Goal: Register for event/course

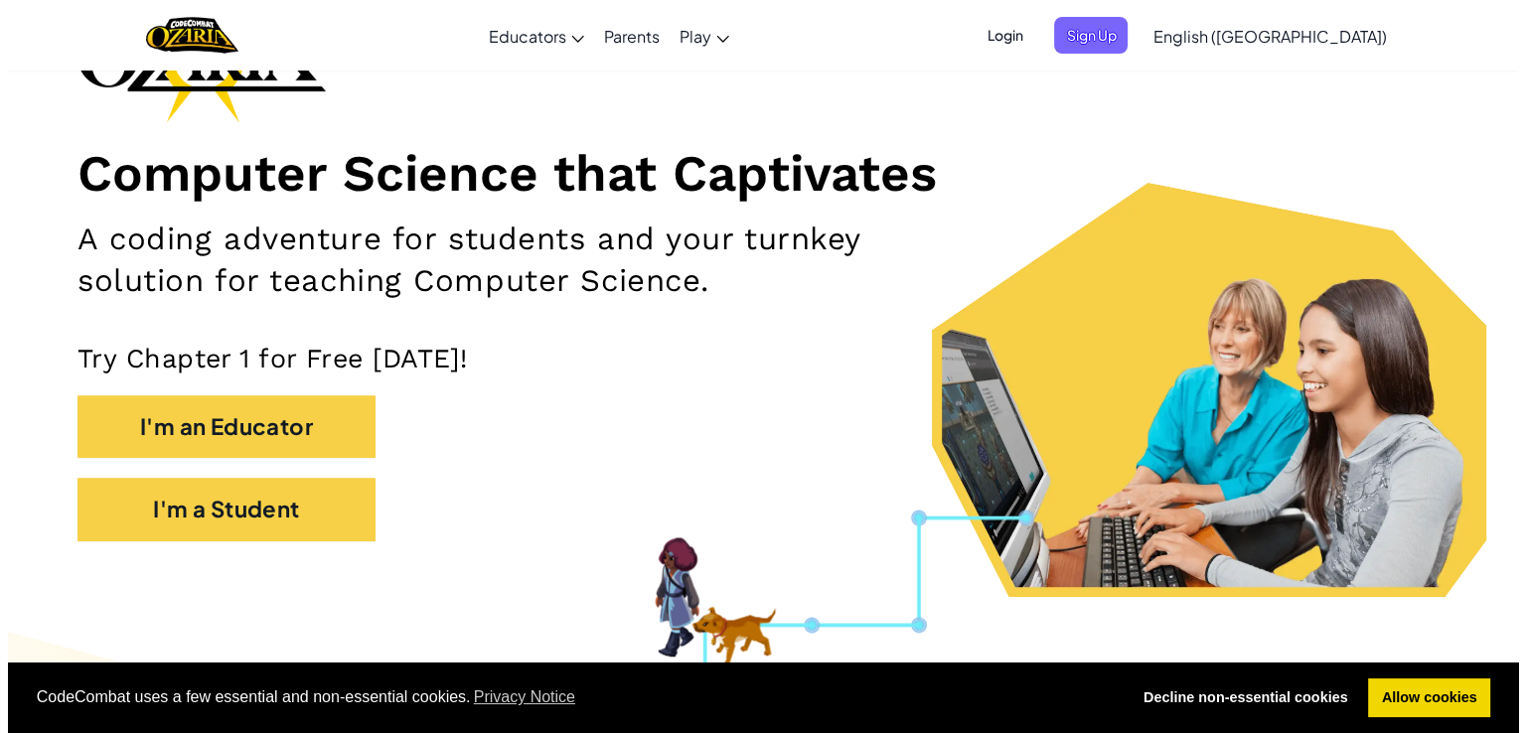
scroll to position [177, 0]
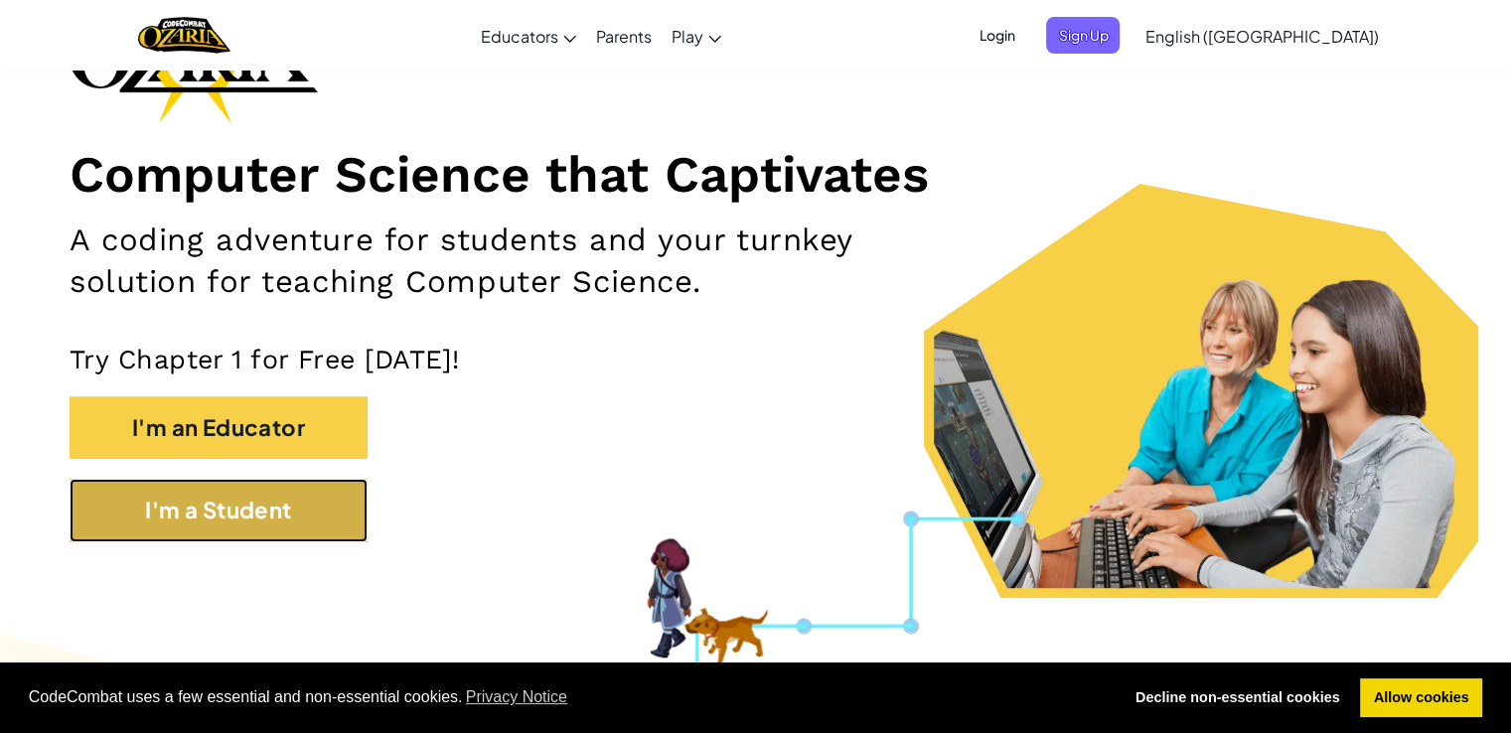
click at [312, 518] on button "I'm a Student" at bounding box center [219, 510] width 298 height 63
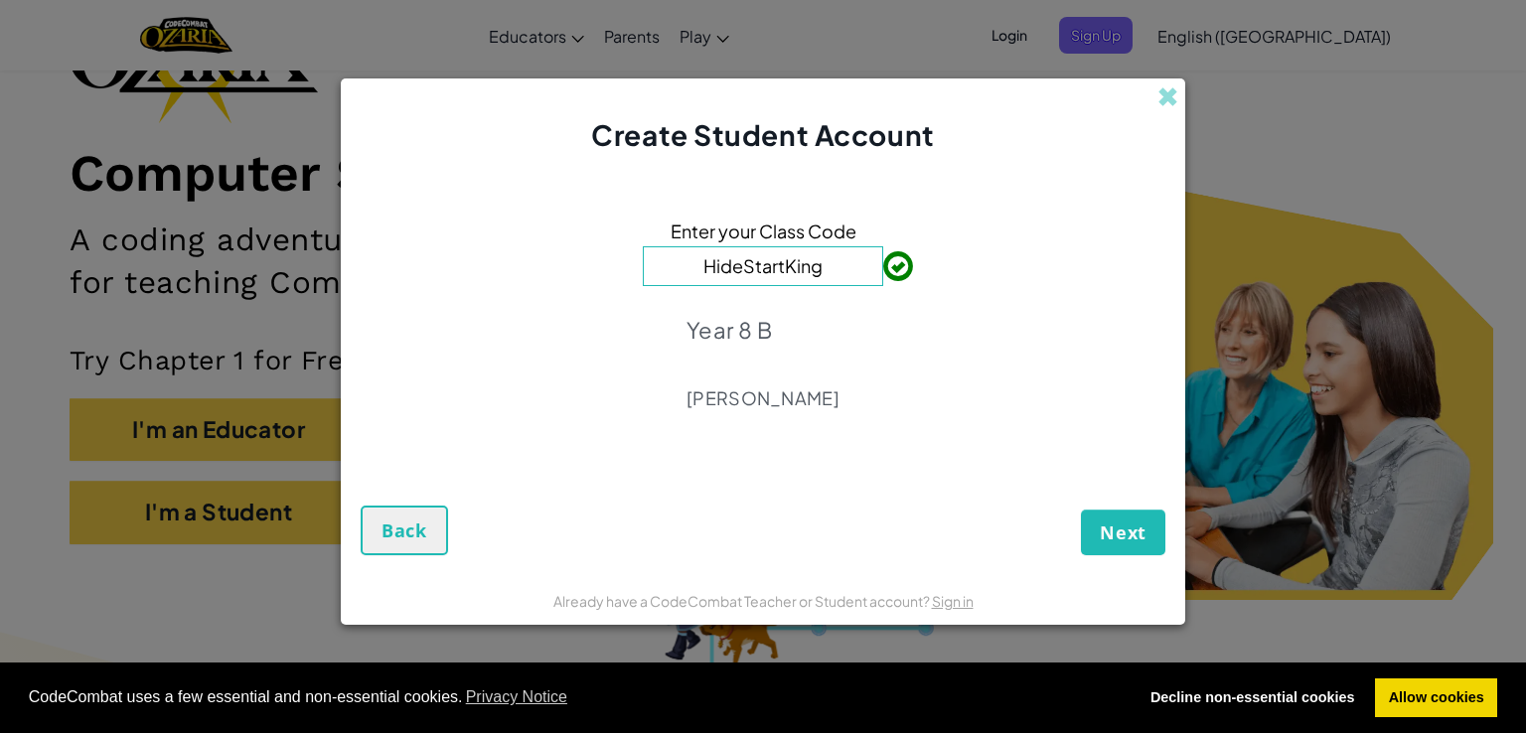
type input "HideStartKing"
click at [1109, 527] on span "Next" at bounding box center [1122, 532] width 47 height 24
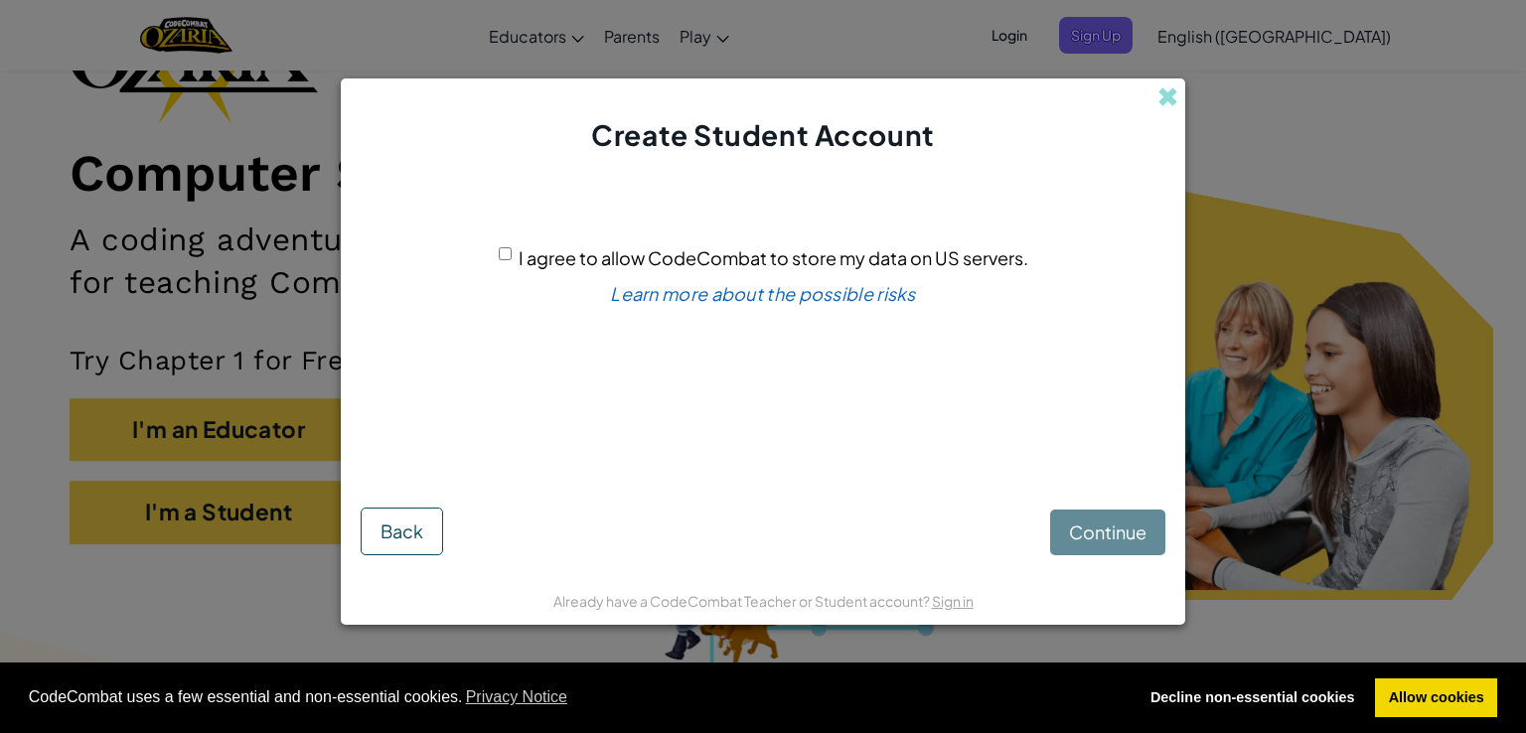
click at [507, 251] on input "I agree to allow CodeCombat to store my data on US servers." at bounding box center [505, 253] width 13 height 13
checkbox input "true"
click at [1111, 536] on span "Continue" at bounding box center [1107, 531] width 77 height 23
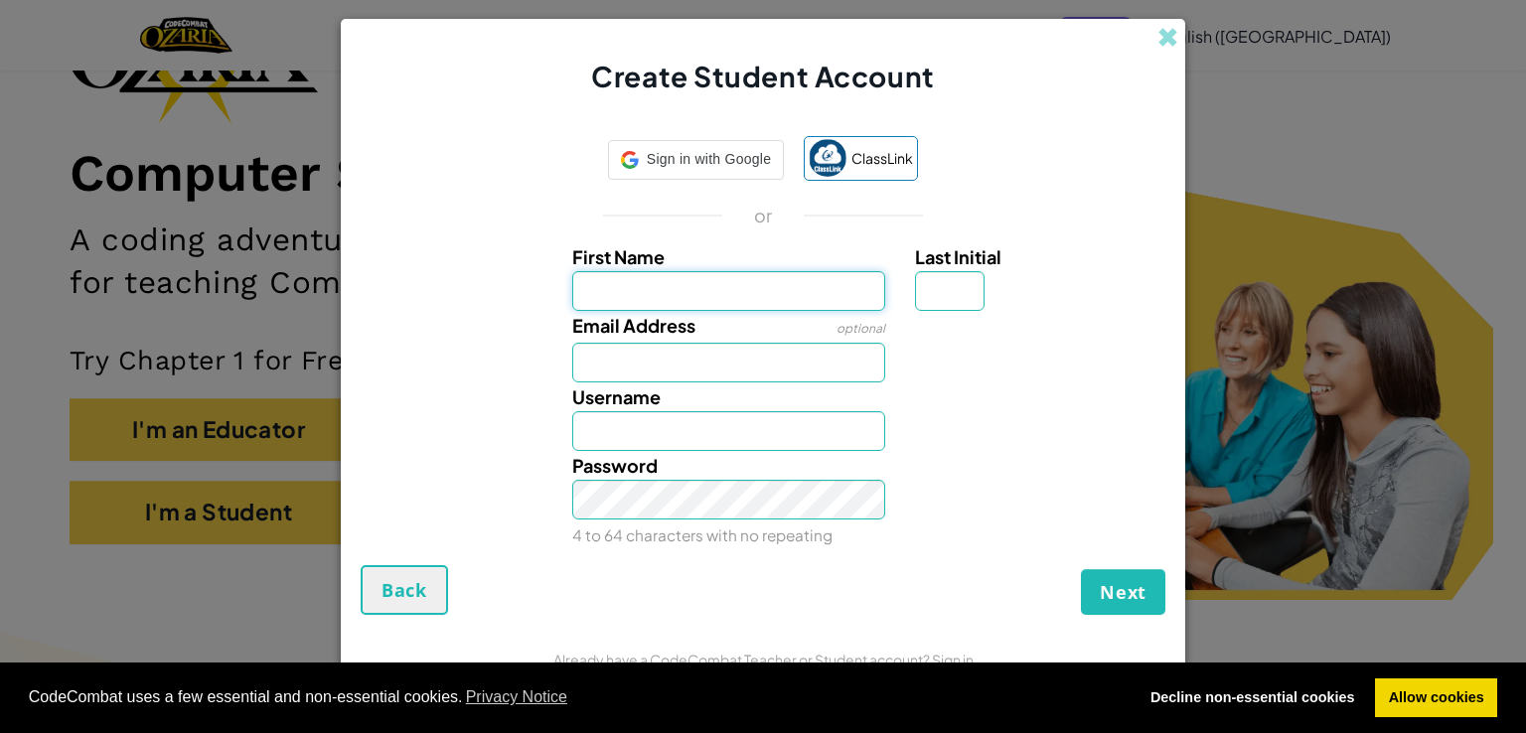
click at [377, 590] on button "Back" at bounding box center [404, 590] width 87 height 50
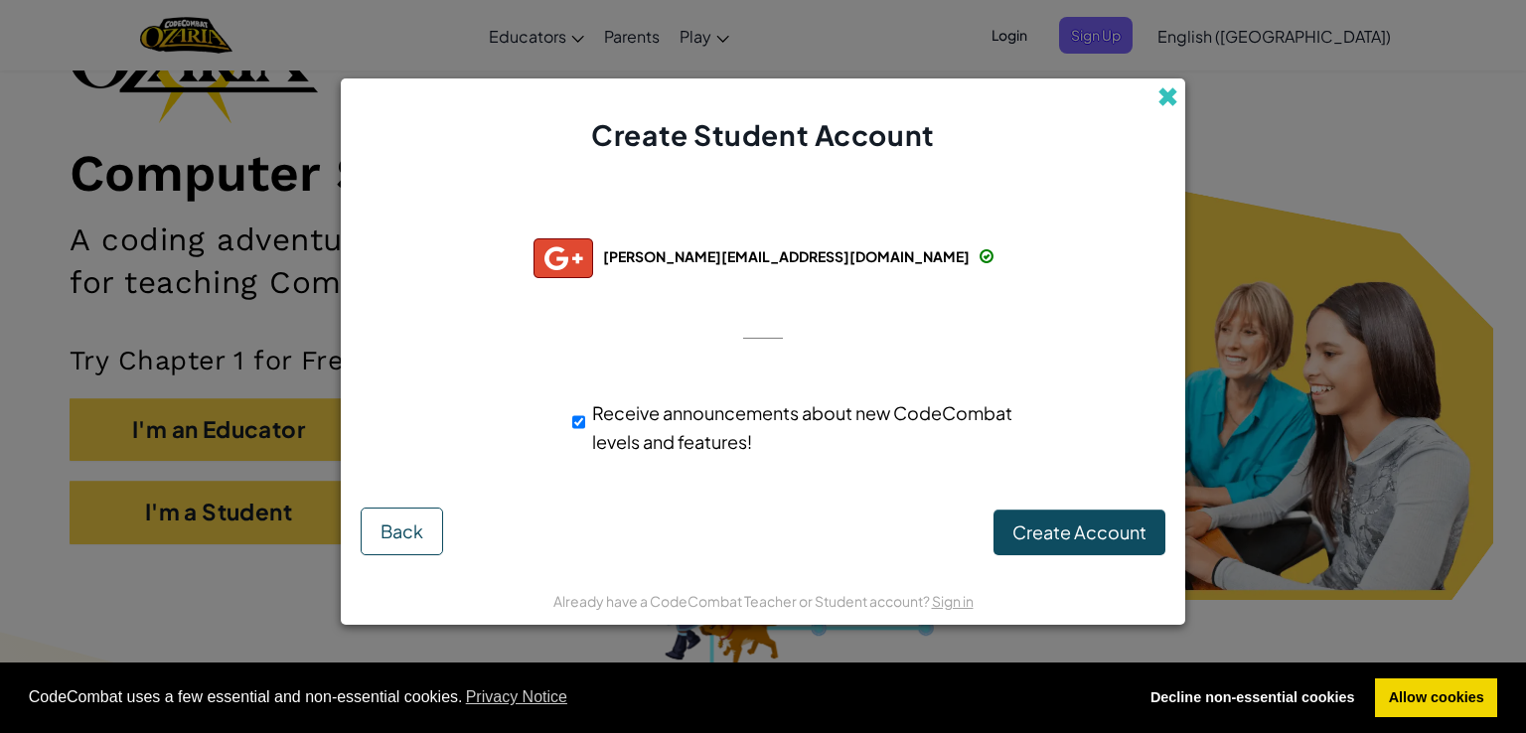
click at [1168, 86] on span at bounding box center [1167, 96] width 21 height 21
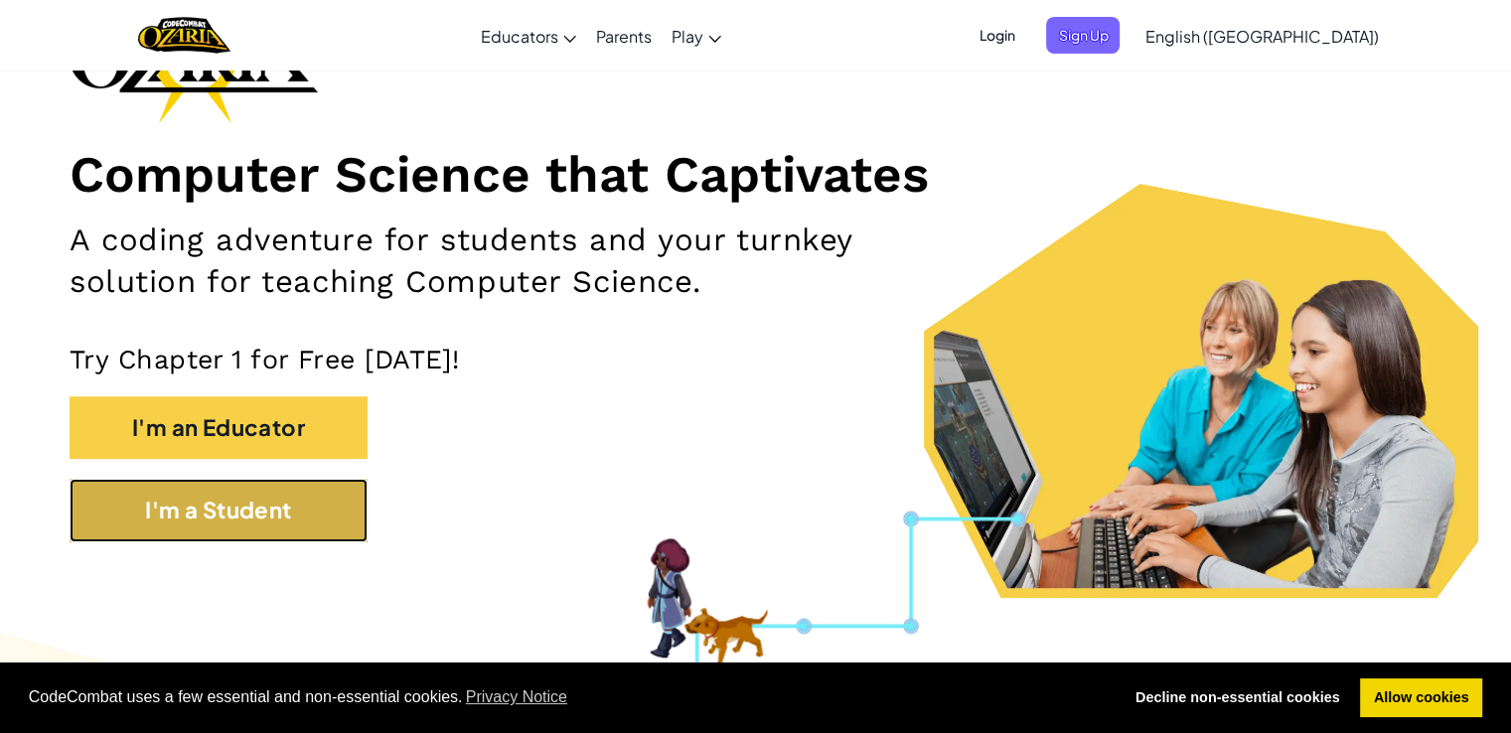
click at [216, 521] on button "I'm a Student" at bounding box center [219, 510] width 298 height 63
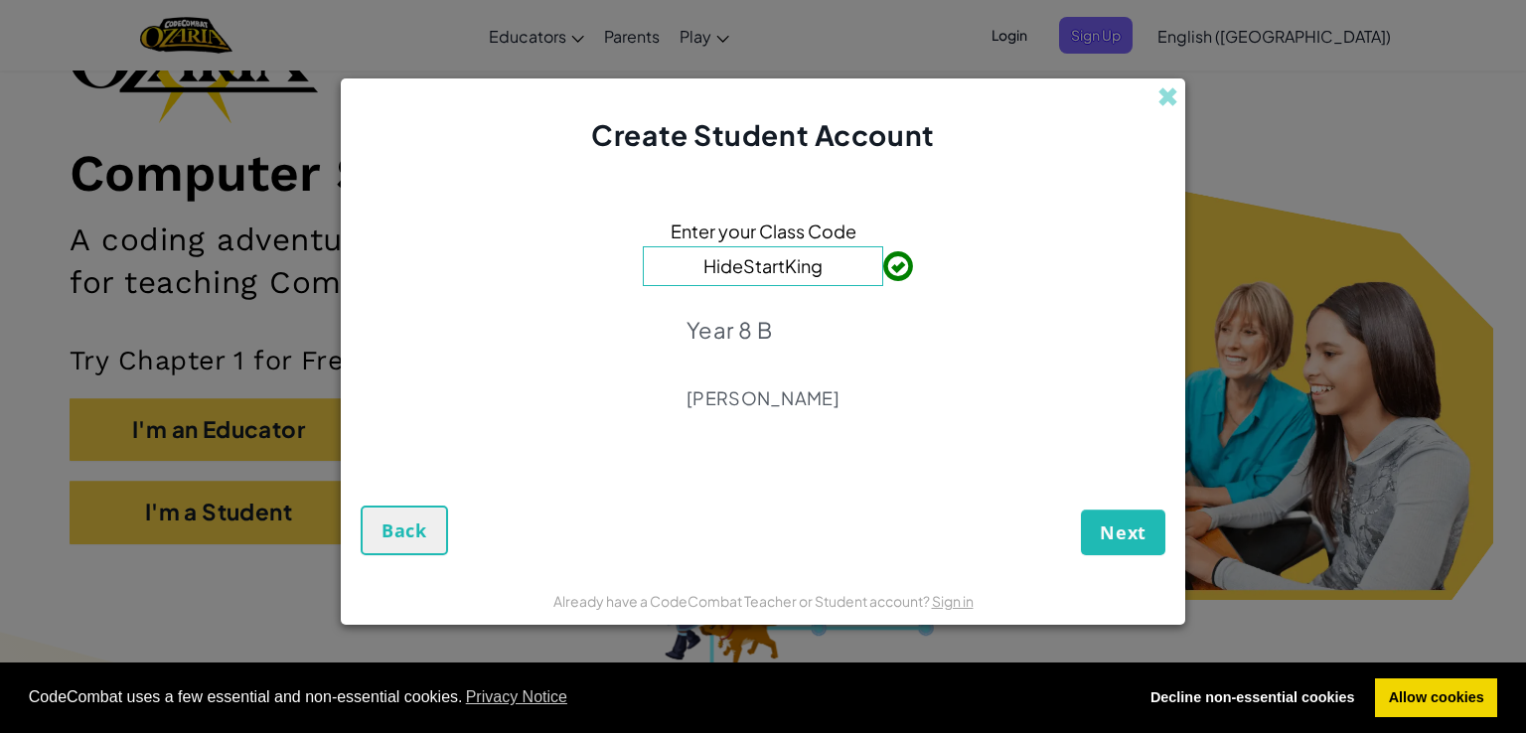
type input "HideStartKing"
click at [1105, 506] on div "Next Back" at bounding box center [763, 510] width 804 height 90
click at [1119, 544] on button "Next" at bounding box center [1123, 532] width 84 height 46
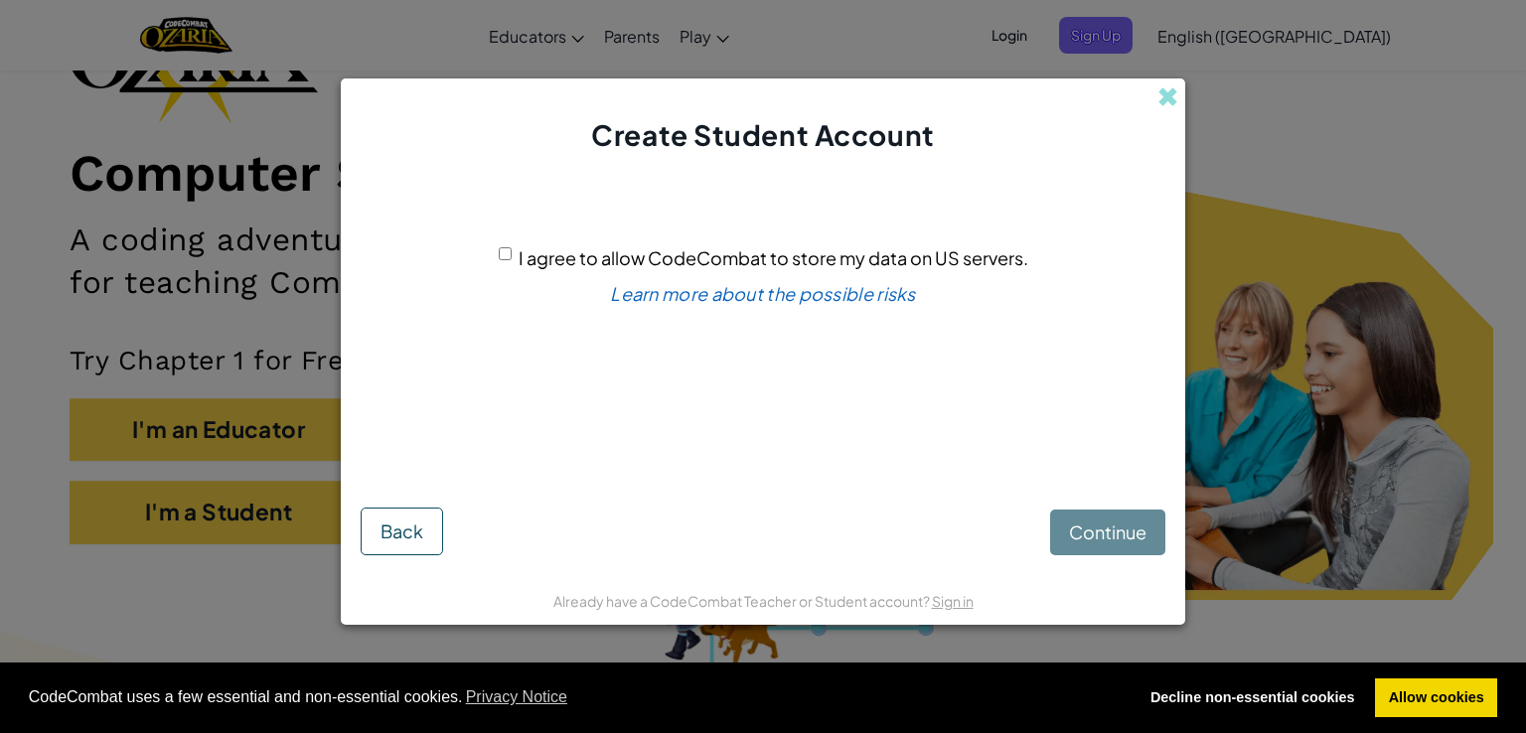
click at [506, 248] on input "I agree to allow CodeCombat to store my data on US servers." at bounding box center [505, 253] width 13 height 13
checkbox input "true"
click at [1100, 530] on span "Continue" at bounding box center [1107, 531] width 77 height 23
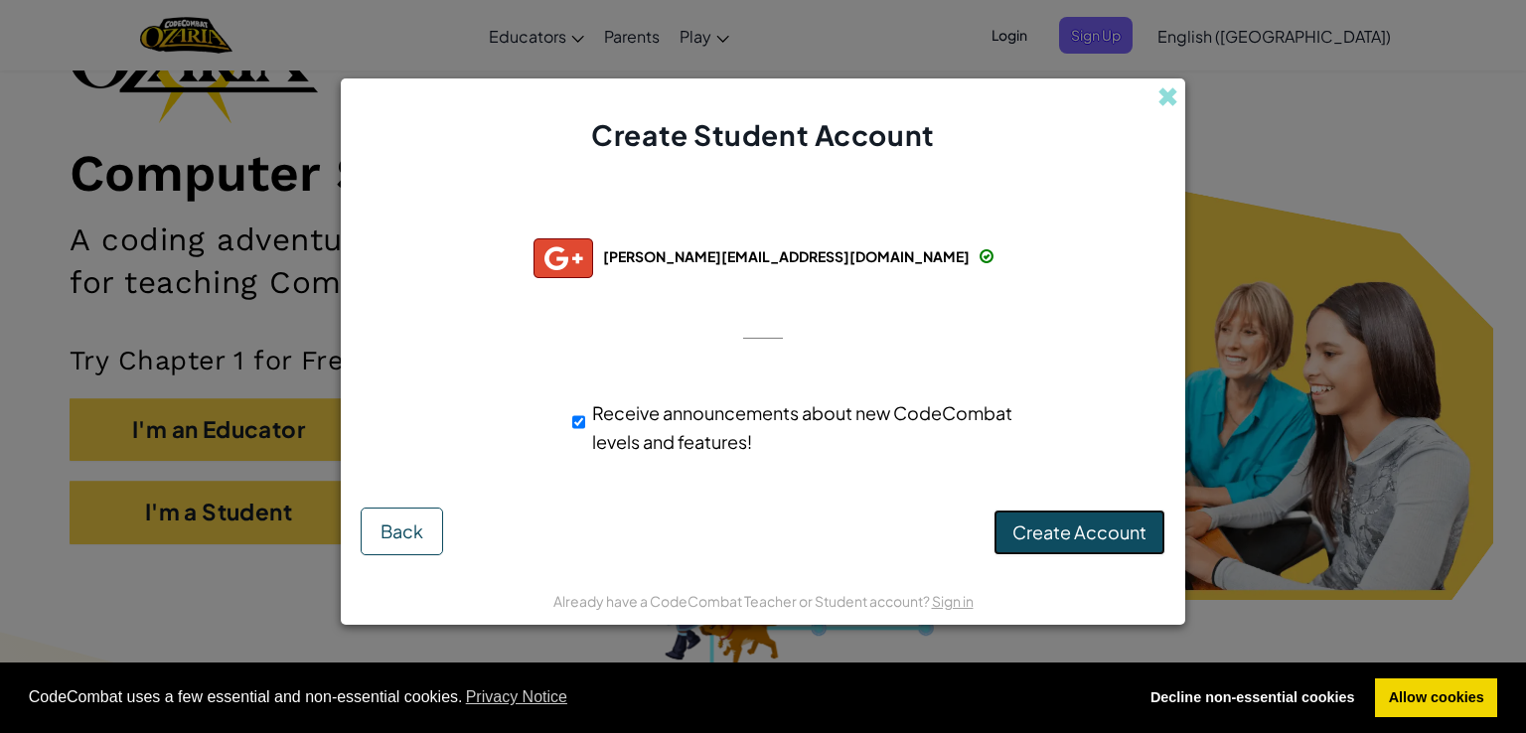
click at [1081, 529] on span "Create Account" at bounding box center [1079, 531] width 134 height 23
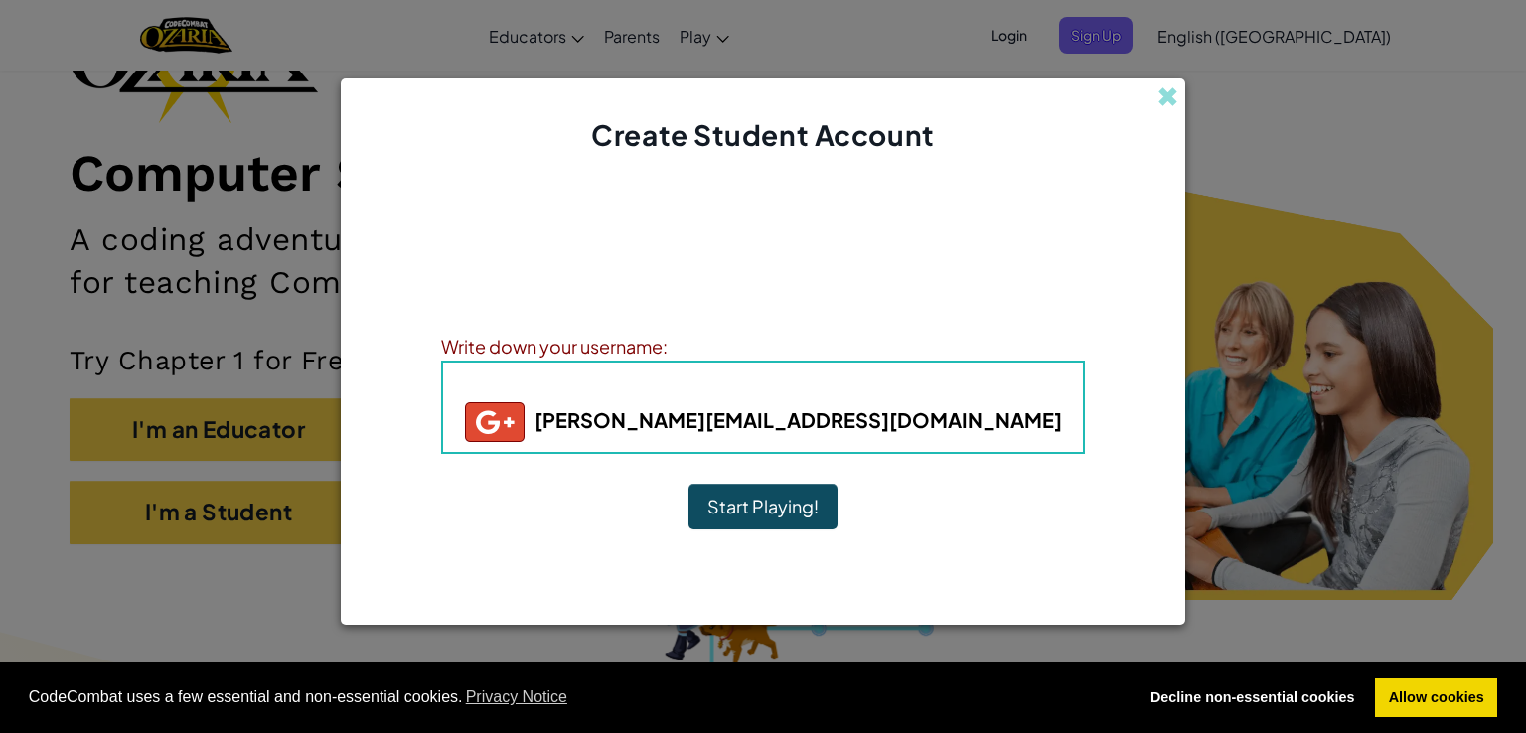
click at [751, 515] on button "Start Playing!" at bounding box center [762, 507] width 149 height 46
